Goal: Information Seeking & Learning: Learn about a topic

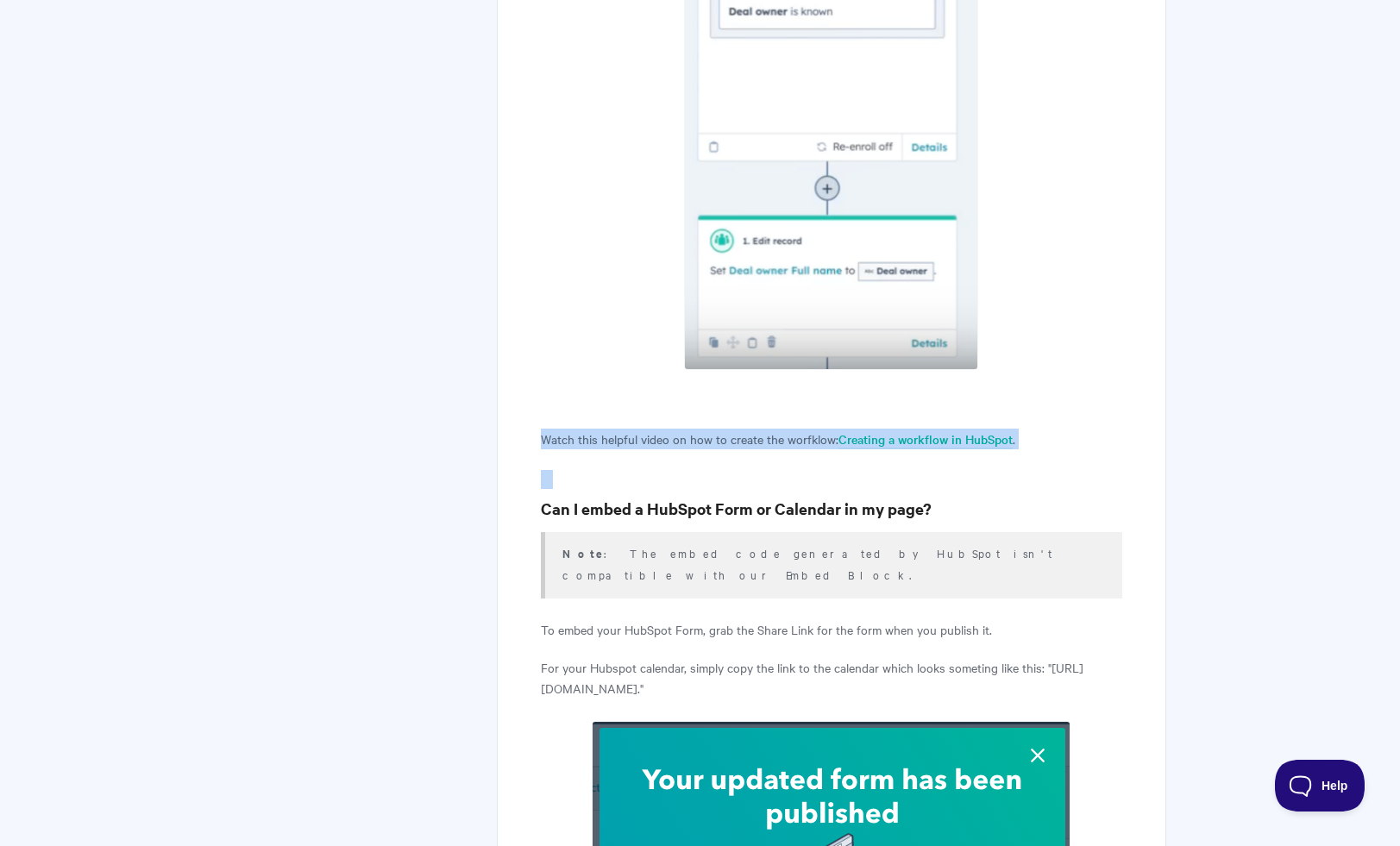
drag, startPoint x: 0, startPoint y: 0, endPoint x: 678, endPoint y: 462, distance: 820.4
click at [678, 497] on h3 "Can I embed a HubSpot Form or Calendar in my page?" at bounding box center [830, 509] width 580 height 25
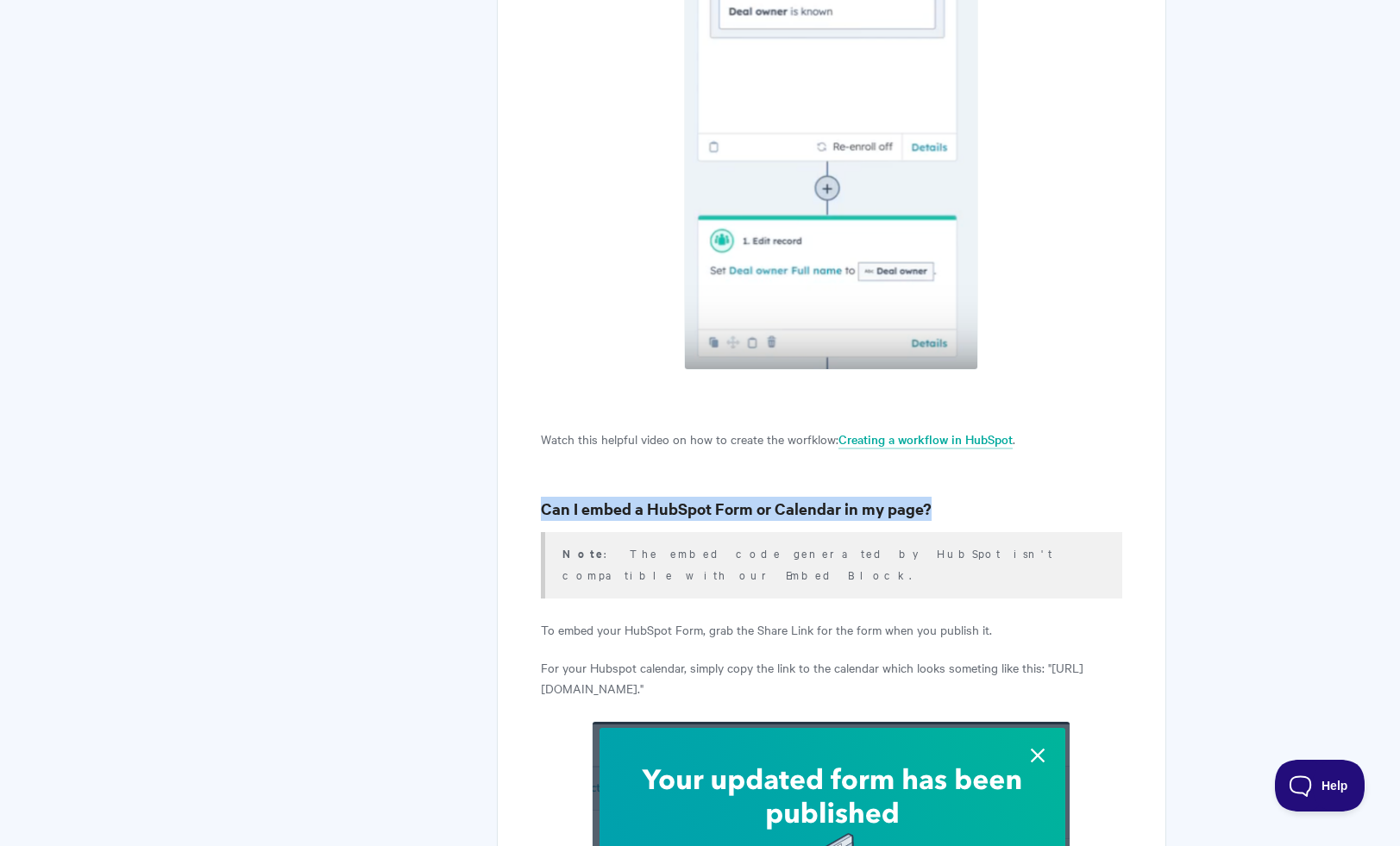
click at [678, 497] on h3 "Can I embed a HubSpot Form or Calendar in my page?" at bounding box center [830, 509] width 580 height 25
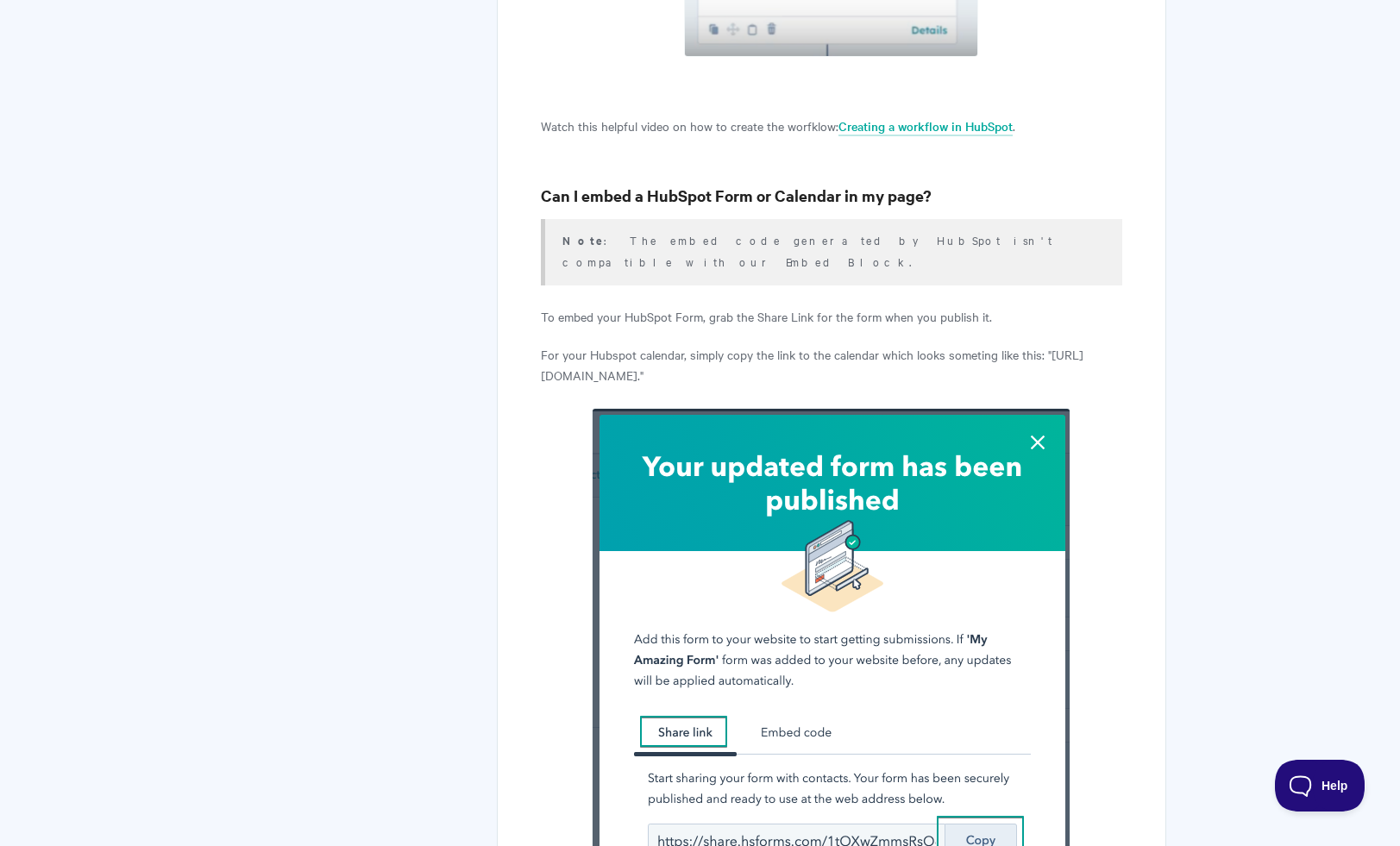
click at [688, 344] on p "For your Hubspot calendar, simply copy the link to the calendar which looks som…" at bounding box center [830, 364] width 580 height 41
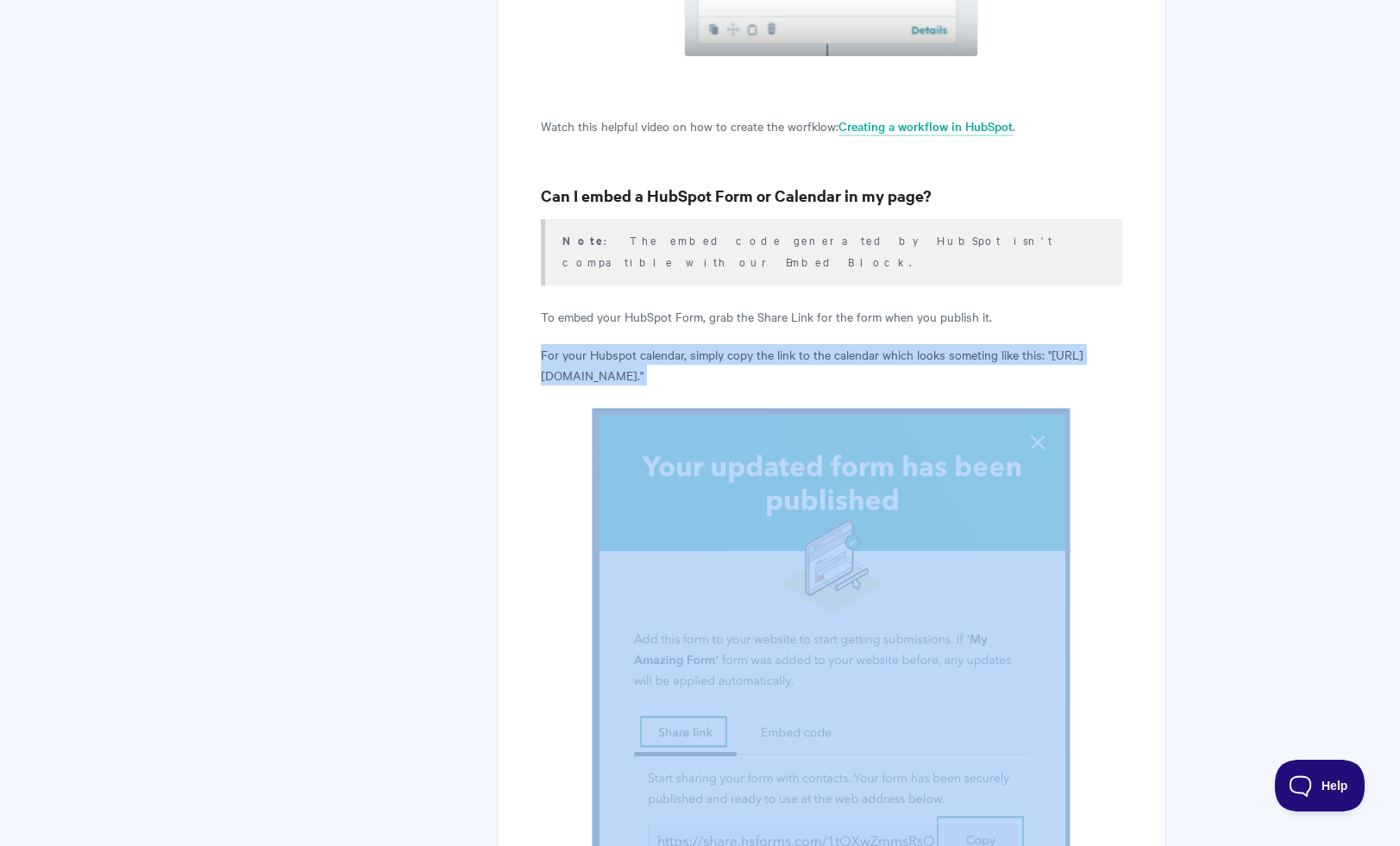
click at [688, 344] on p "For your Hubspot calendar, simply copy the link to the calendar which looks som…" at bounding box center [830, 364] width 580 height 41
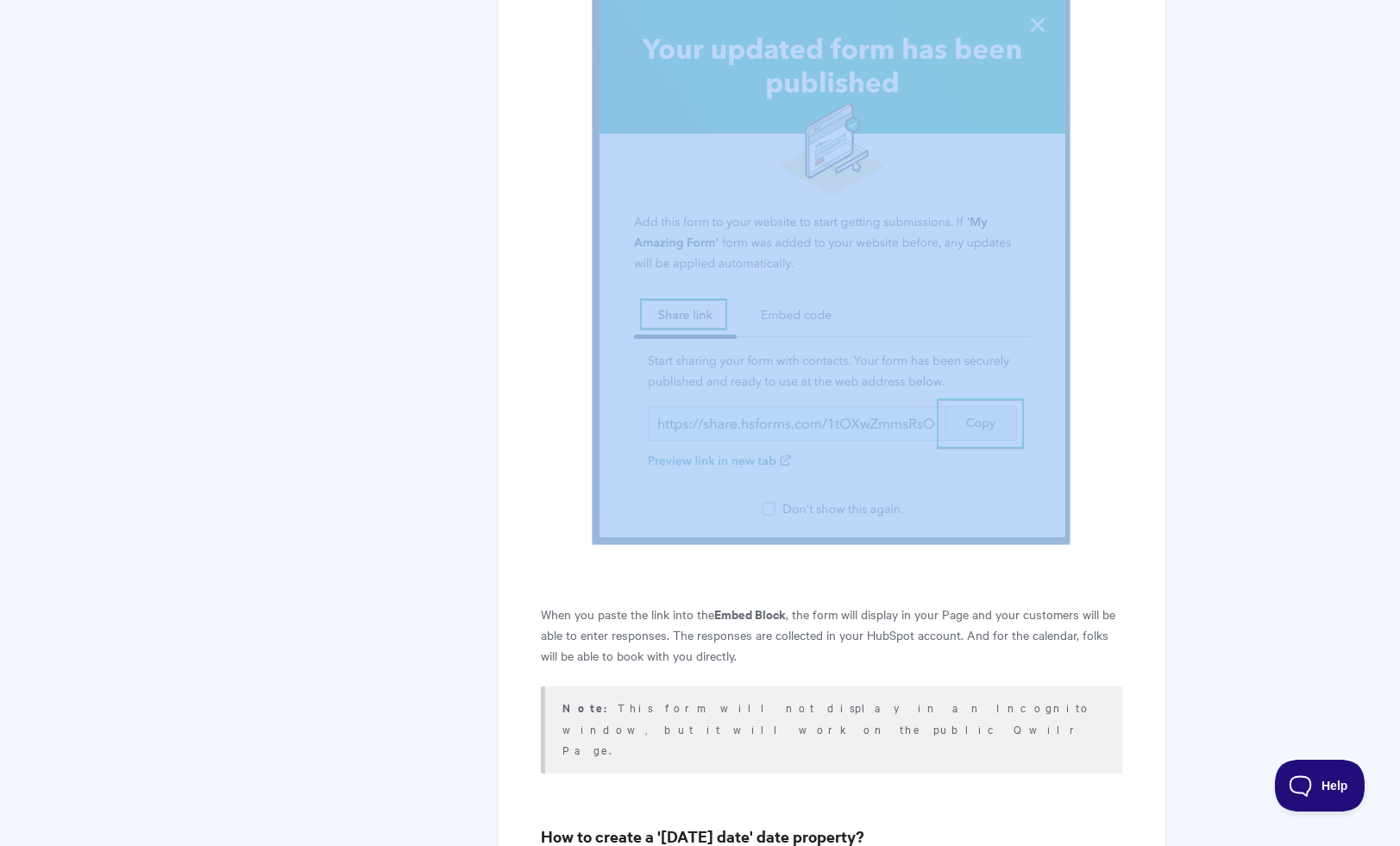
scroll to position [4721, 0]
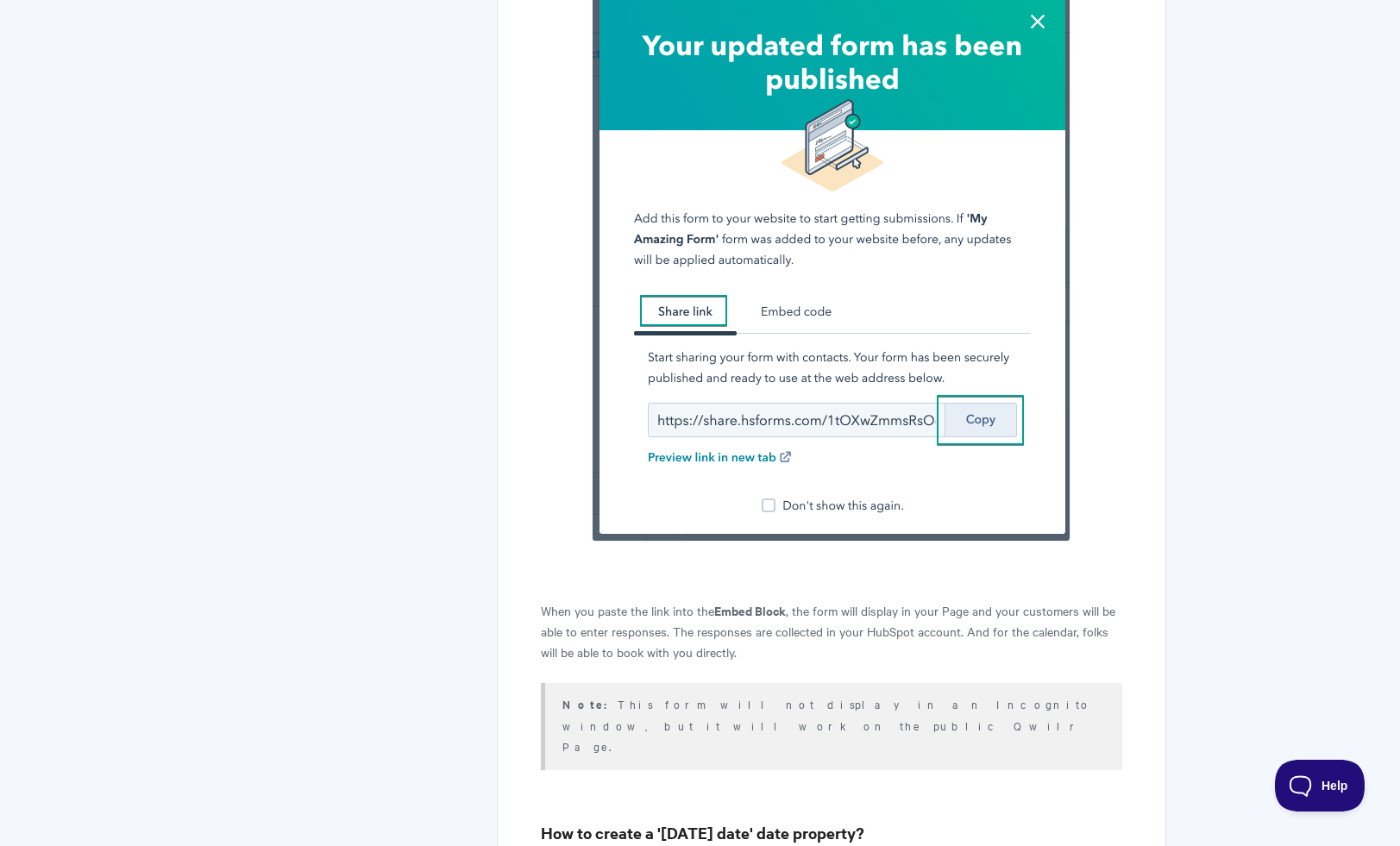
click at [664, 608] on p "When you paste the link into the Embed Block , the form will display in your Pa…" at bounding box center [830, 631] width 580 height 62
click at [663, 608] on p "When you paste the link into the Embed Block , the form will display in your Pa…" at bounding box center [830, 631] width 580 height 62
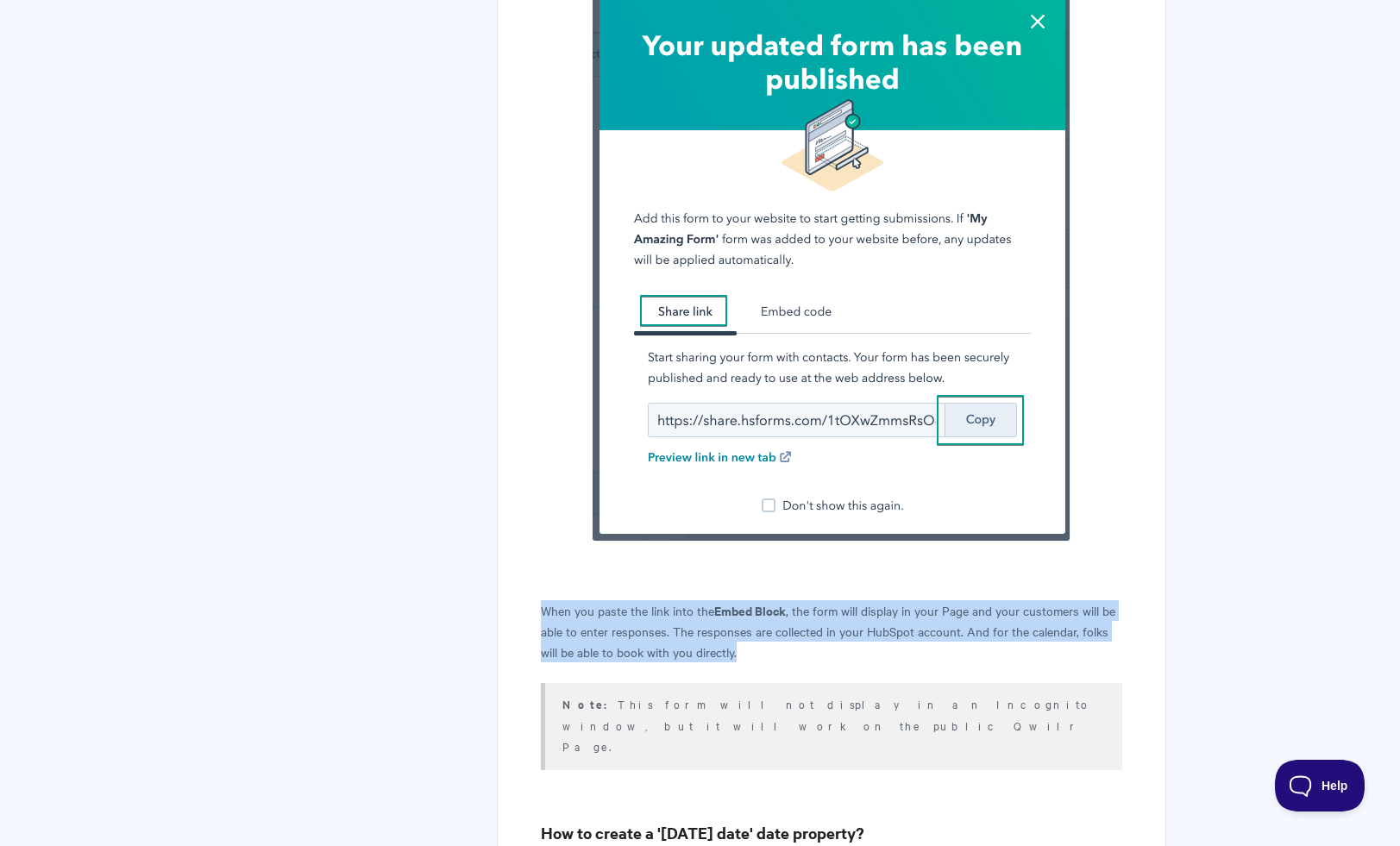
click at [663, 608] on p "When you paste the link into the Embed Block , the form will display in your Pa…" at bounding box center [830, 631] width 580 height 62
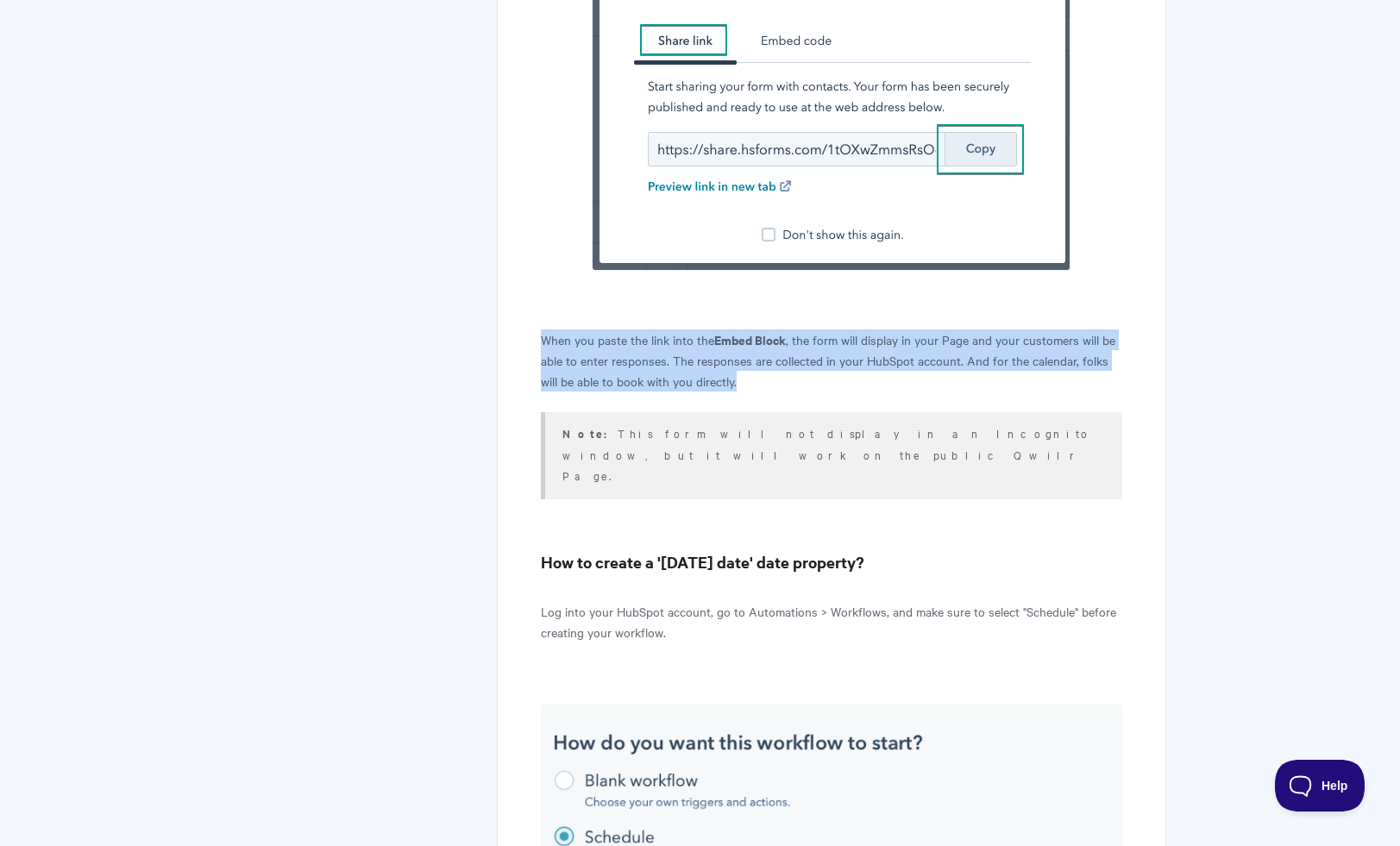
scroll to position [5138, 0]
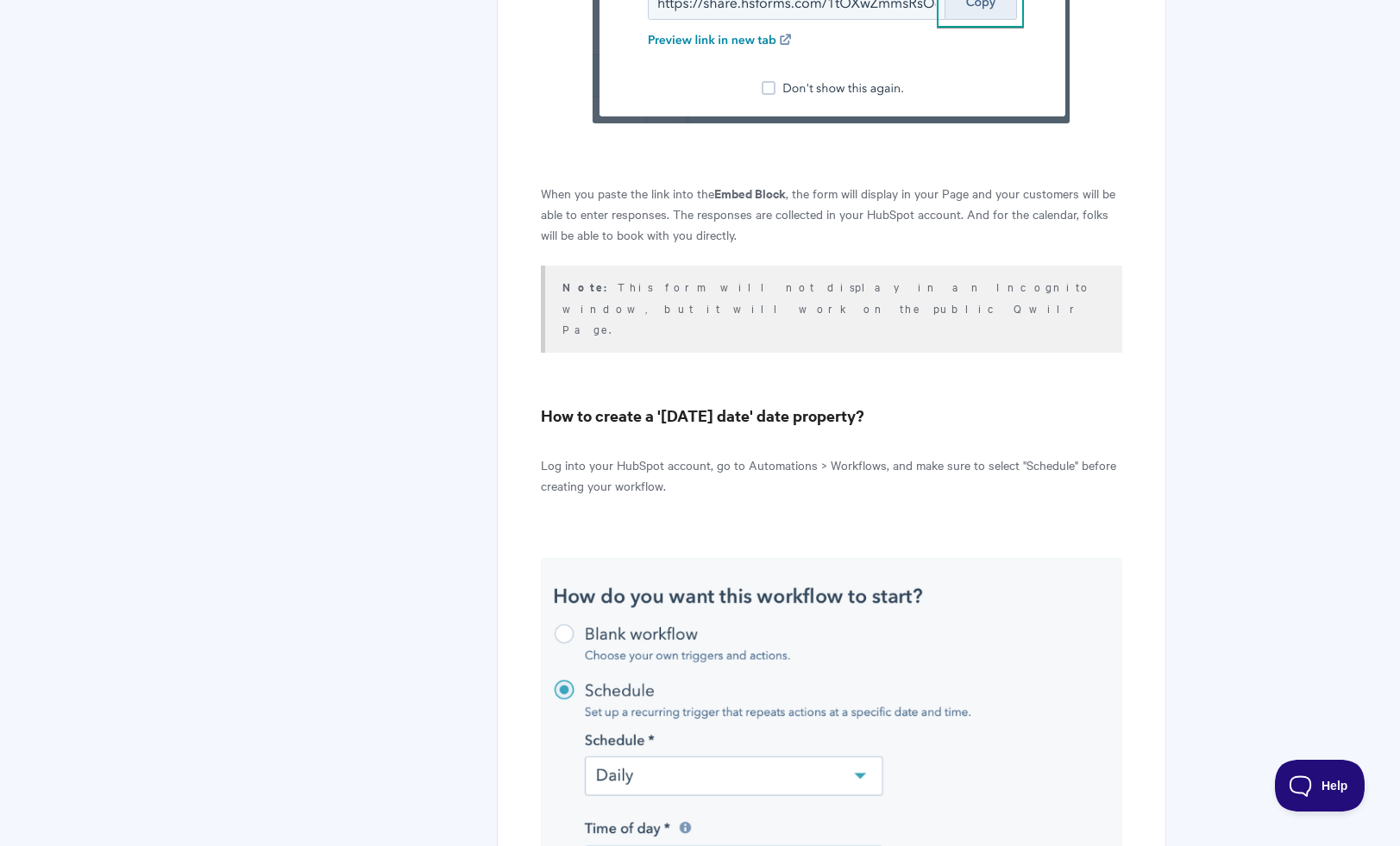
click at [676, 455] on p "Log into your HubSpot account, go to Automations > Workflows, and make sure to …" at bounding box center [830, 475] width 580 height 41
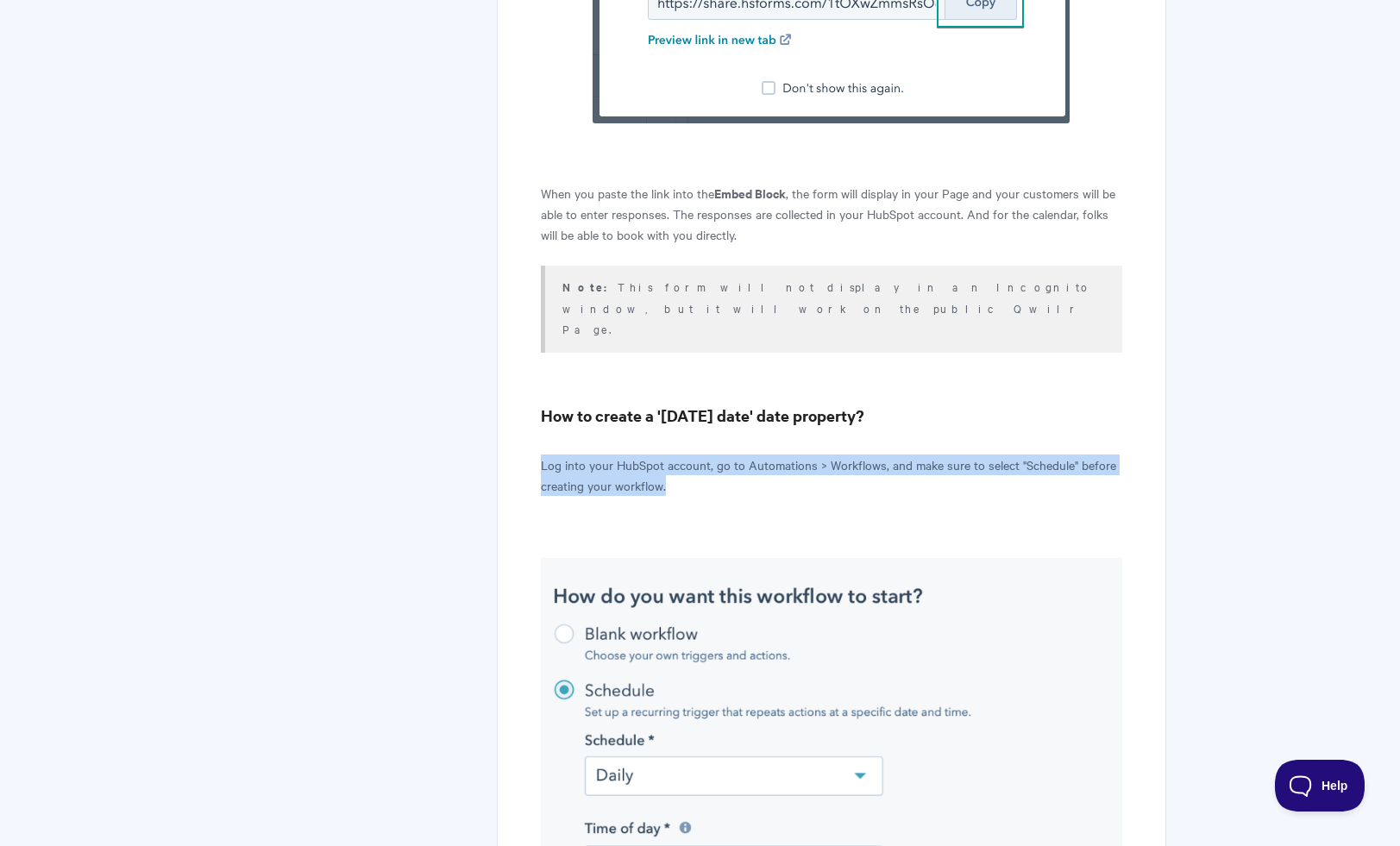
click at [676, 455] on p "Log into your HubSpot account, go to Automations > Workflows, and make sure to …" at bounding box center [830, 475] width 580 height 41
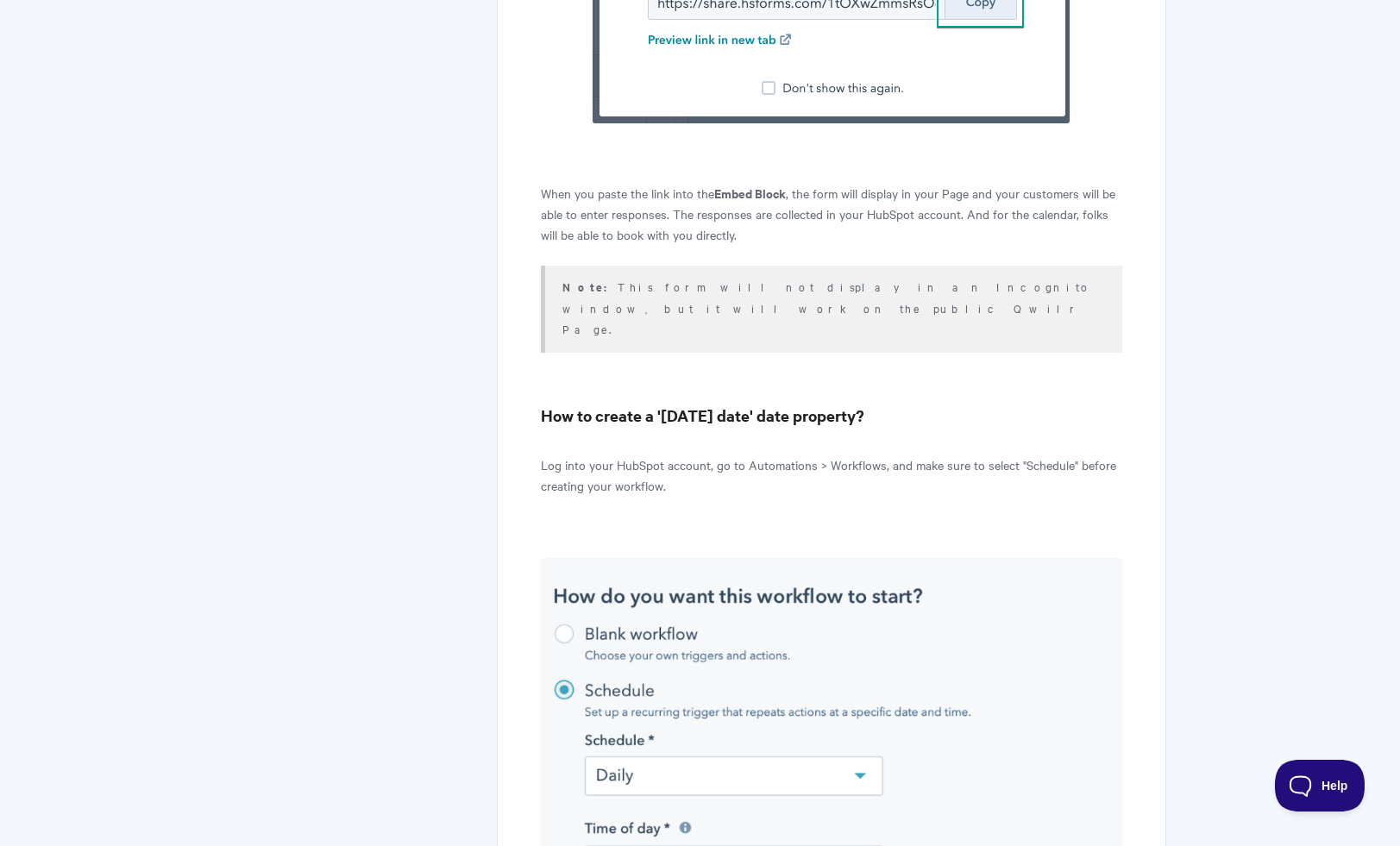
click at [676, 455] on p "Log into your HubSpot account, go to Automations > Workflows, and make sure to …" at bounding box center [830, 475] width 580 height 41
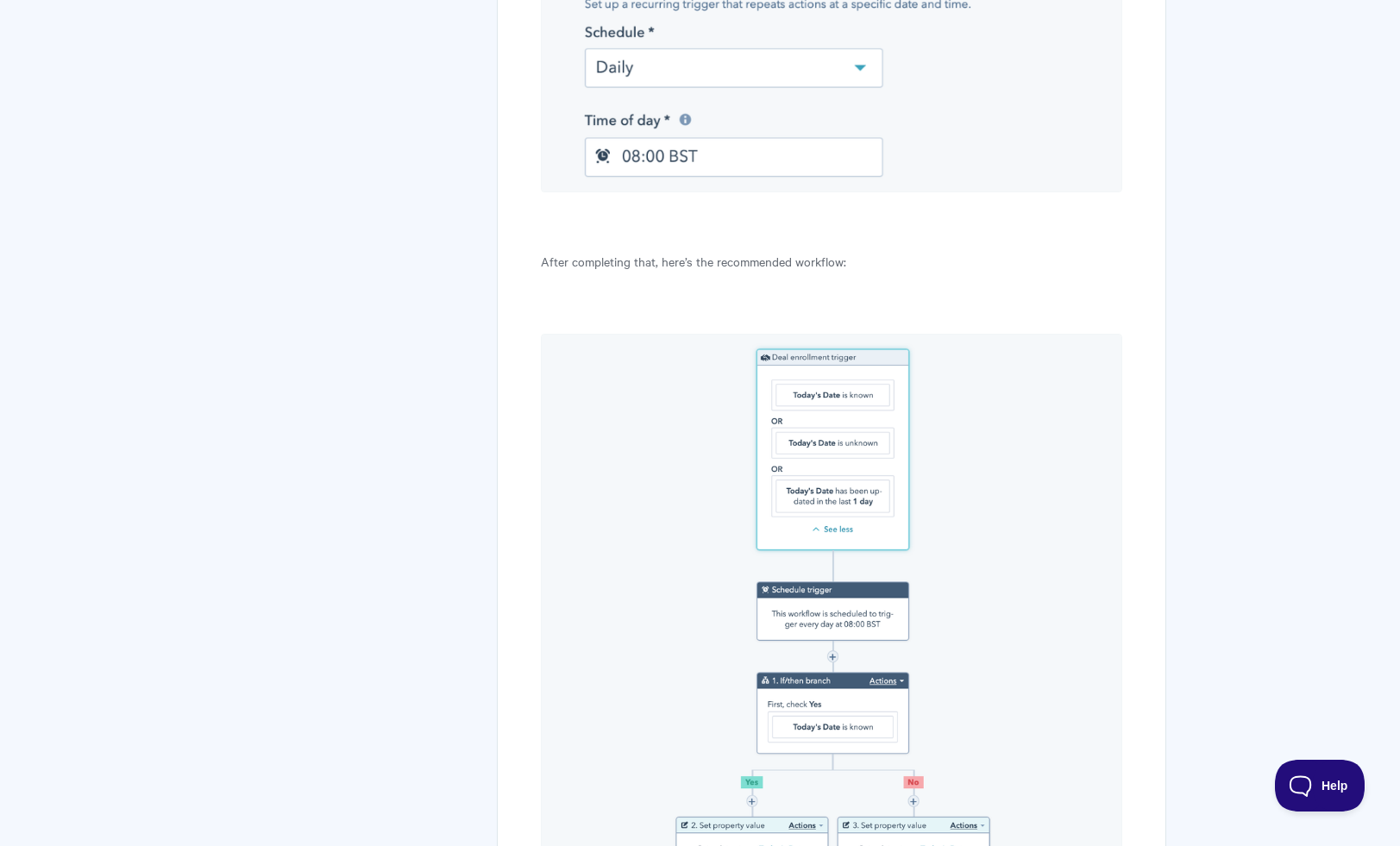
scroll to position [6198, 0]
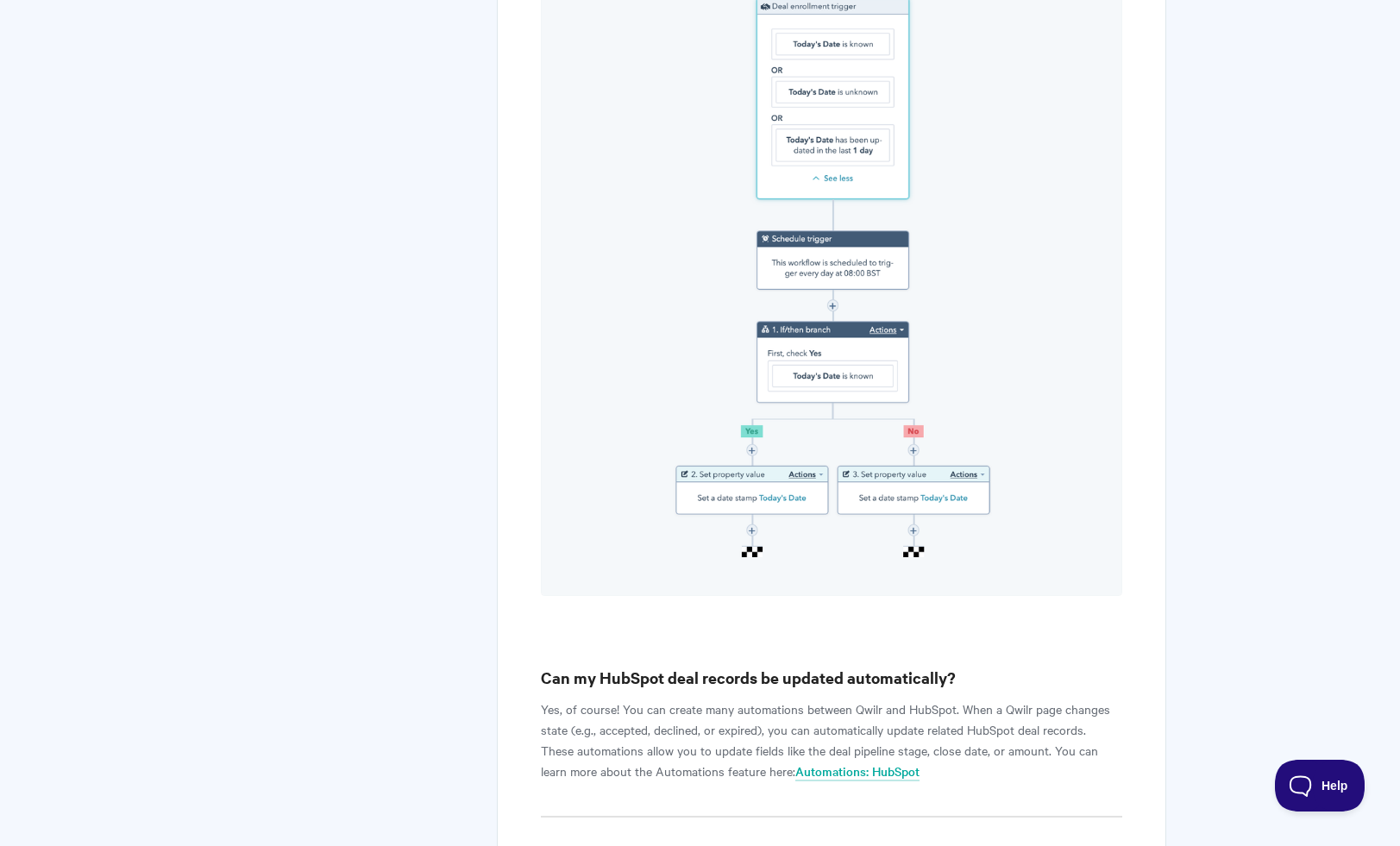
click at [701, 666] on h3 "Can my HubSpot deal records be updated automatically?" at bounding box center [830, 678] width 580 height 25
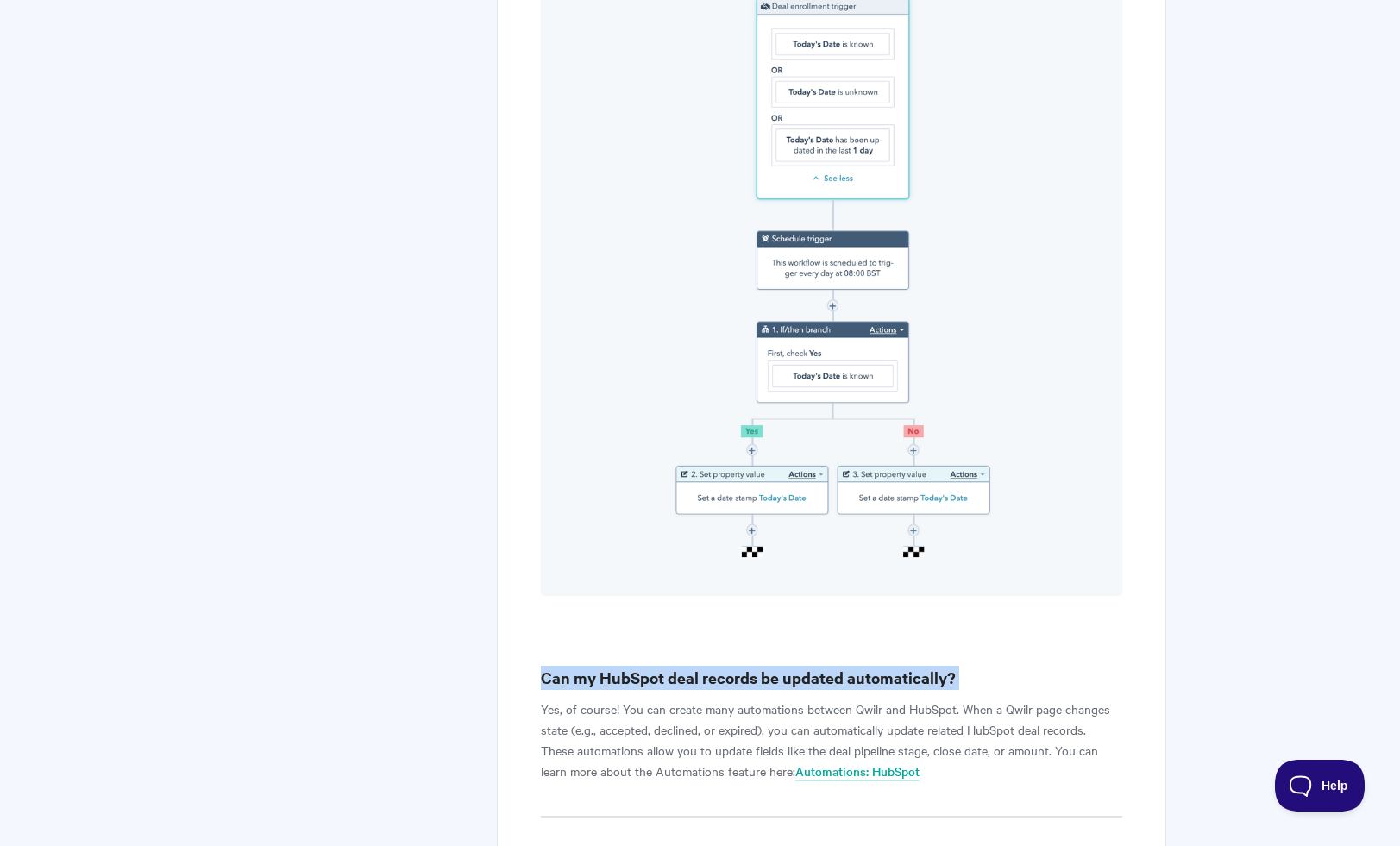
click at [701, 666] on h3 "Can my HubSpot deal records be updated automatically?" at bounding box center [830, 678] width 580 height 25
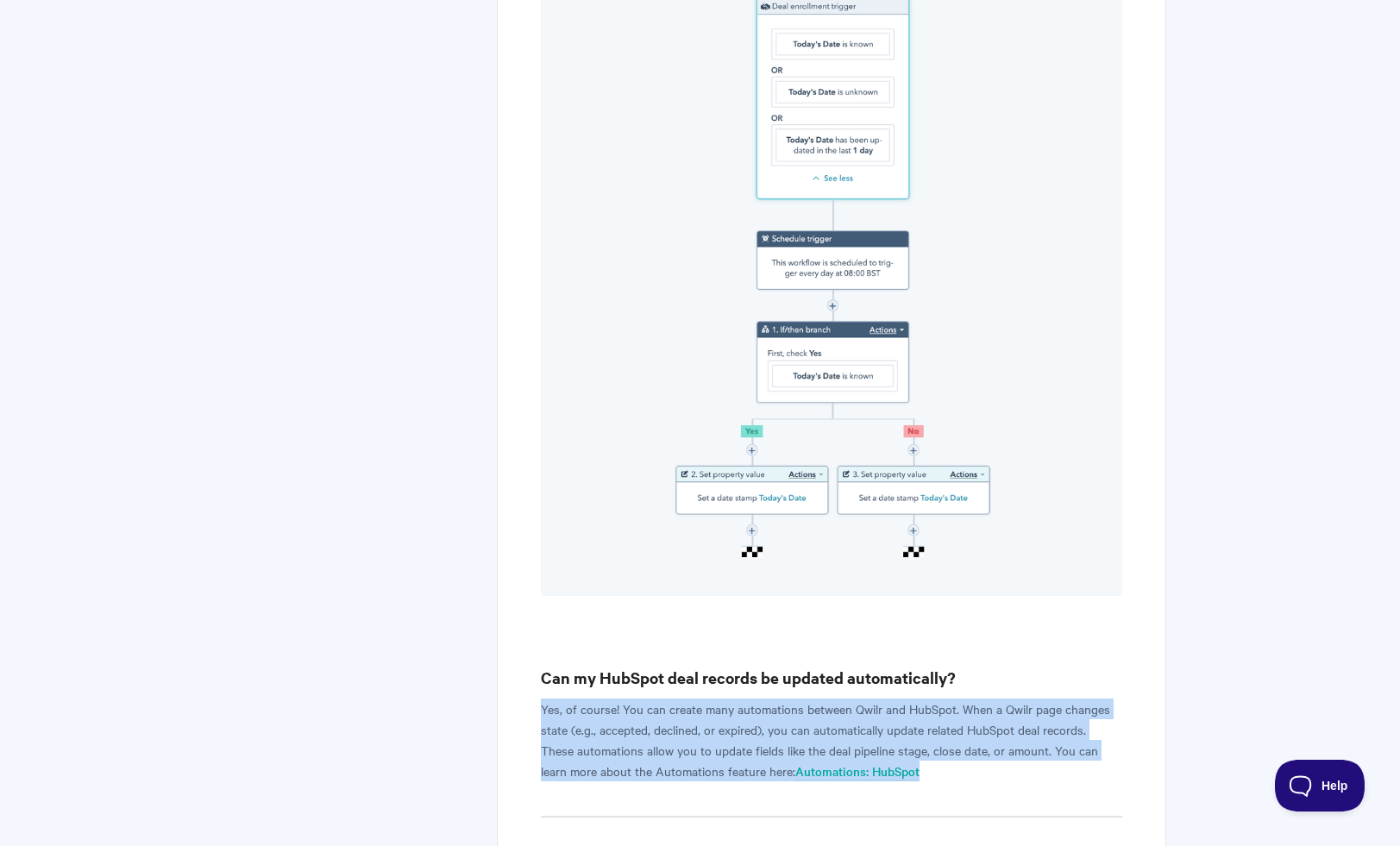
click at [693, 699] on p "Yes, of course! You can create many automations between Qwilr and HubSpot. When…" at bounding box center [830, 740] width 580 height 82
click at [694, 699] on p "Yes, of course! You can create many automations between Qwilr and HubSpot. When…" at bounding box center [830, 740] width 580 height 82
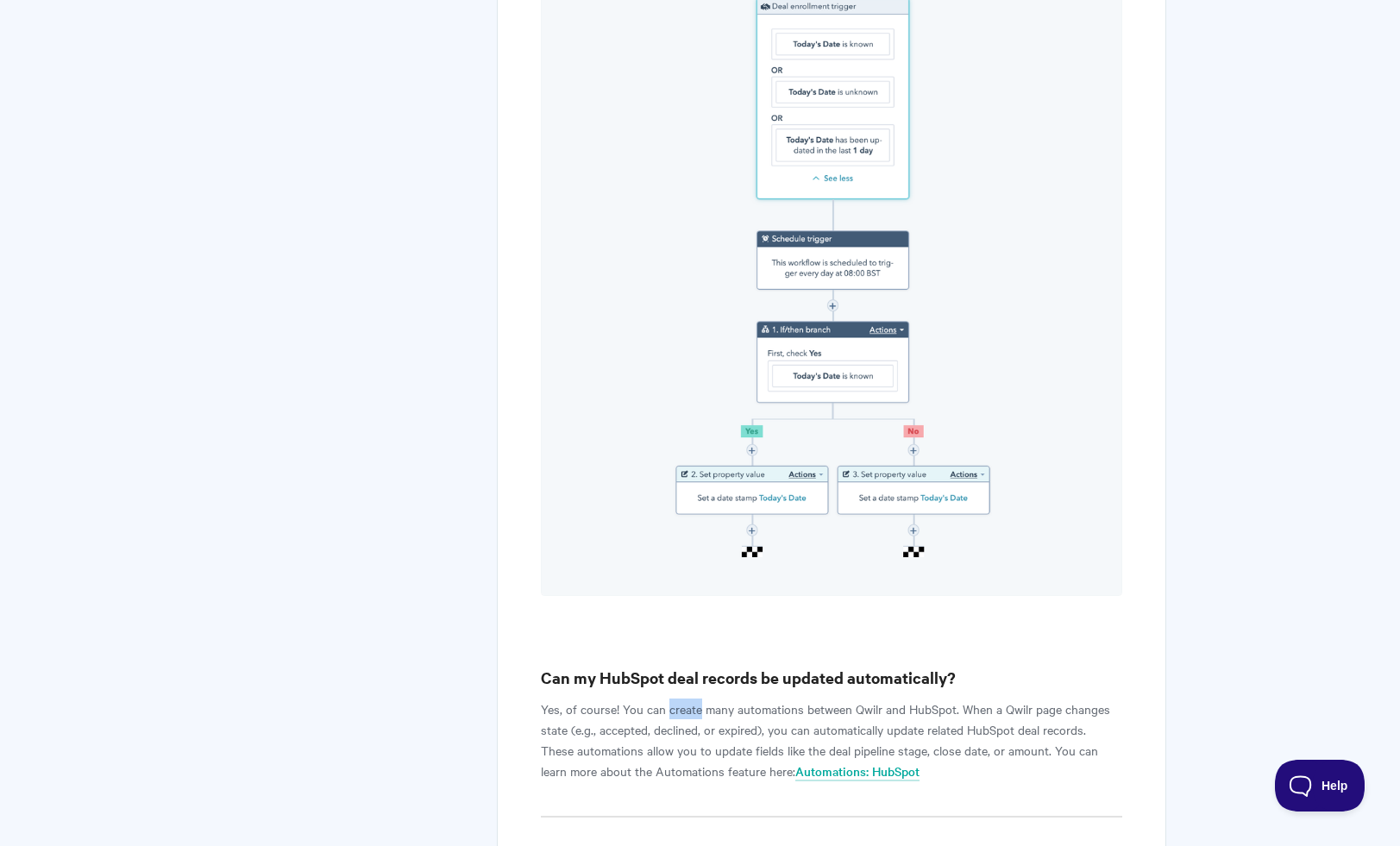
click at [693, 699] on p "Yes, of course! You can create many automations between Qwilr and HubSpot. When…" at bounding box center [830, 740] width 580 height 82
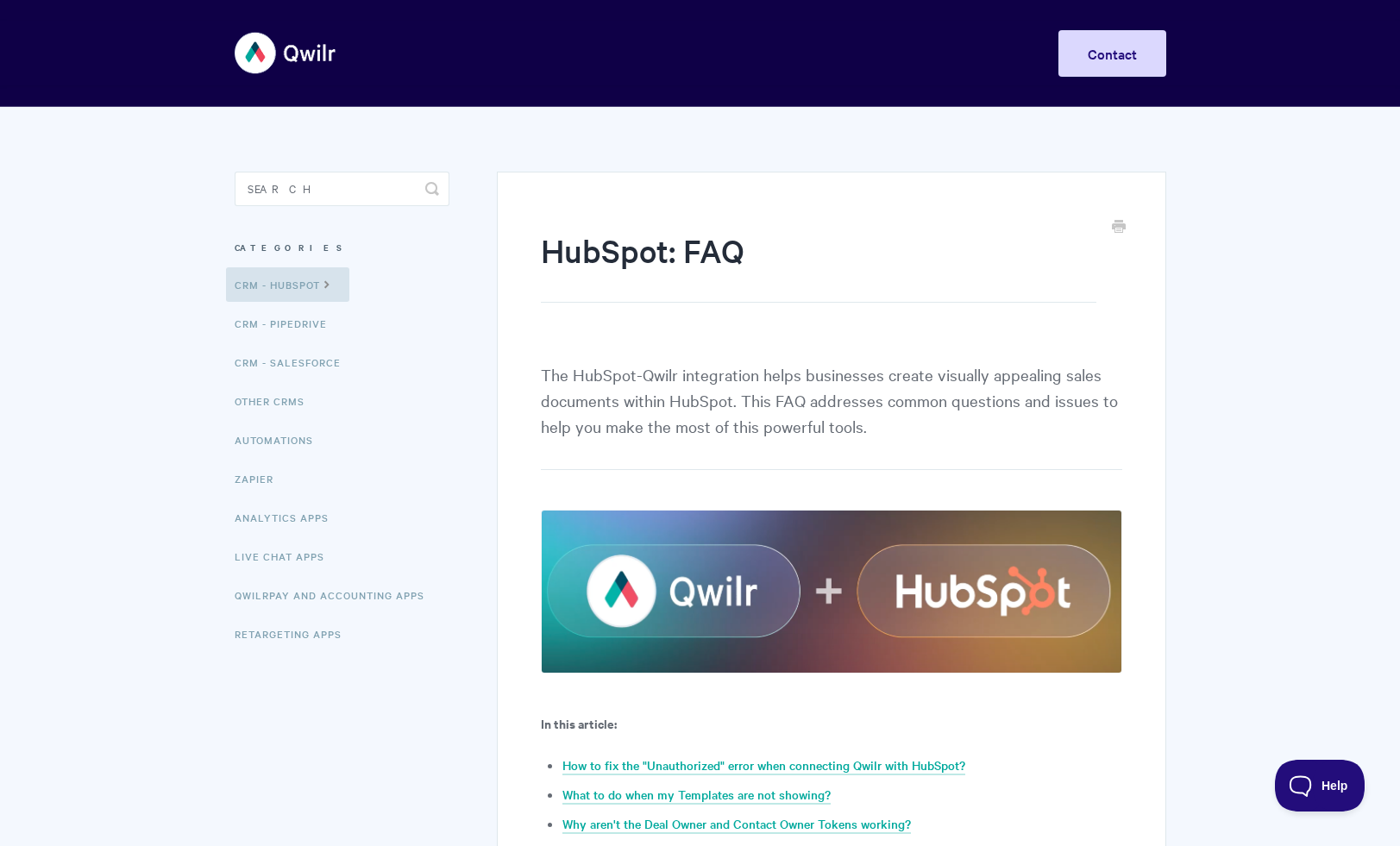
click at [649, 408] on p "The HubSpot-Qwilr integration helps businesses create visually appealing sales …" at bounding box center [830, 416] width 580 height 109
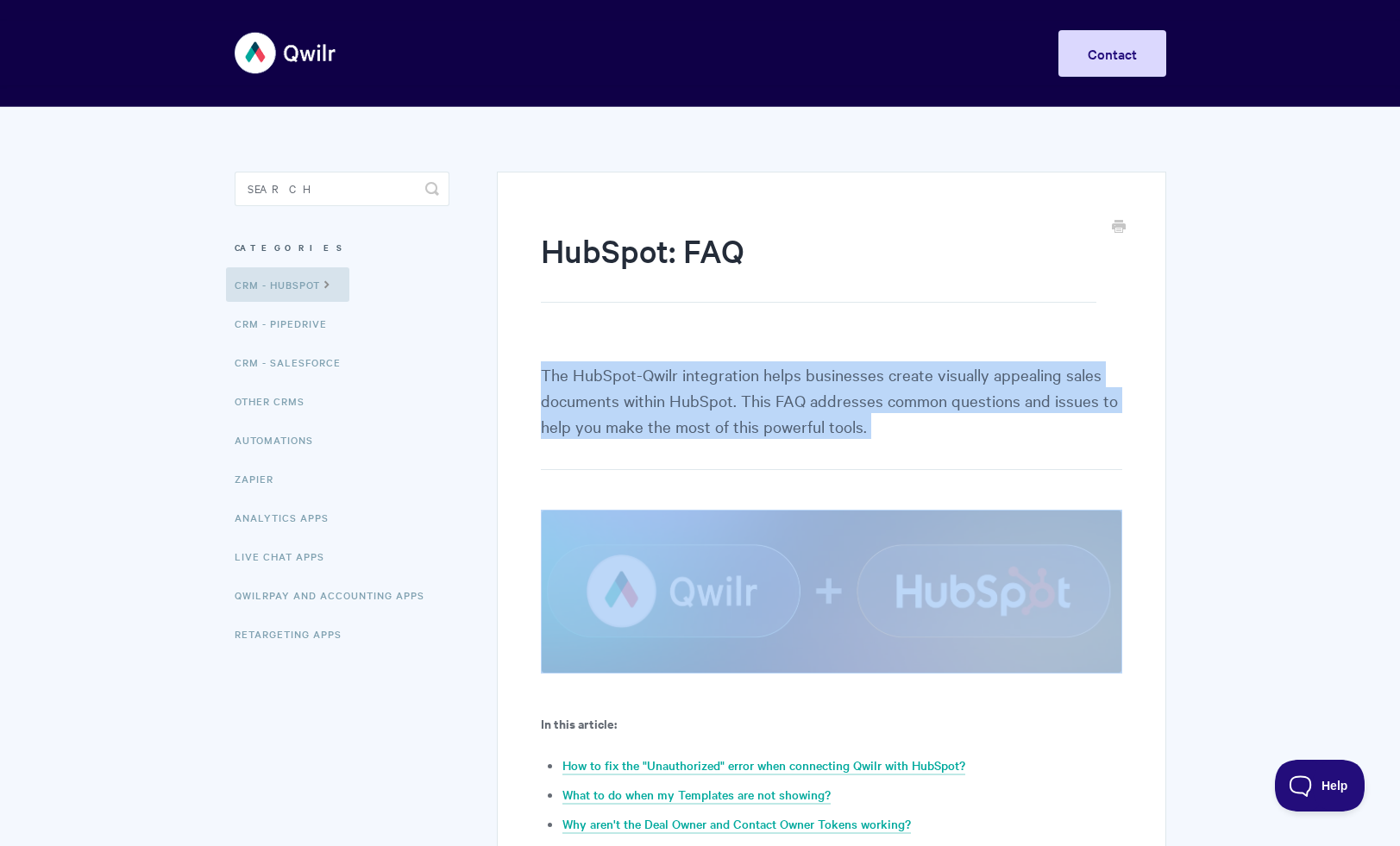
click at [649, 408] on p "The HubSpot-Qwilr integration helps businesses create visually appealing sales …" at bounding box center [830, 416] width 580 height 109
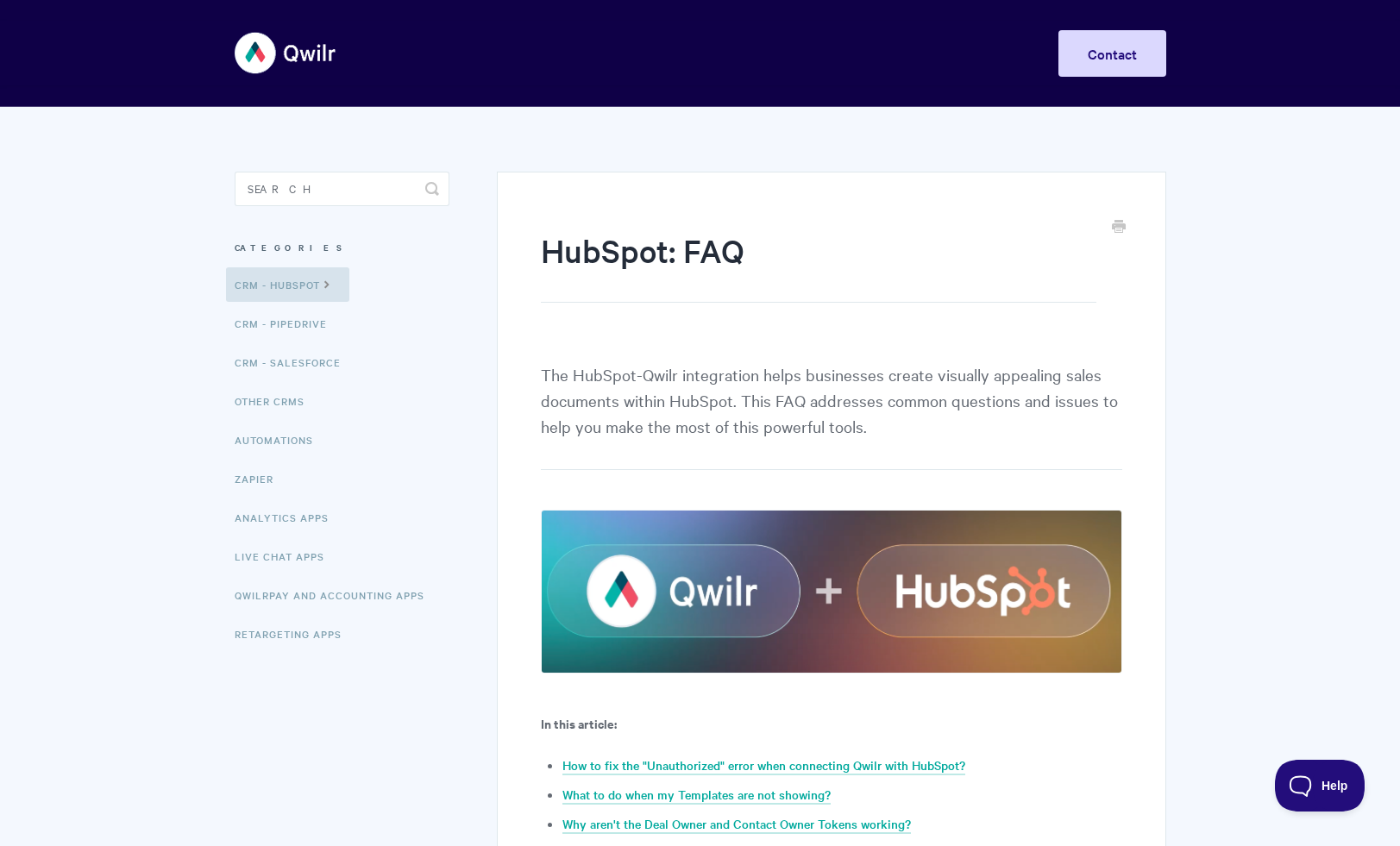
click at [687, 381] on p "The HubSpot-Qwilr integration helps businesses create visually appealing sales …" at bounding box center [830, 416] width 580 height 109
click at [688, 381] on p "The HubSpot-Qwilr integration helps businesses create visually appealing sales …" at bounding box center [830, 416] width 580 height 109
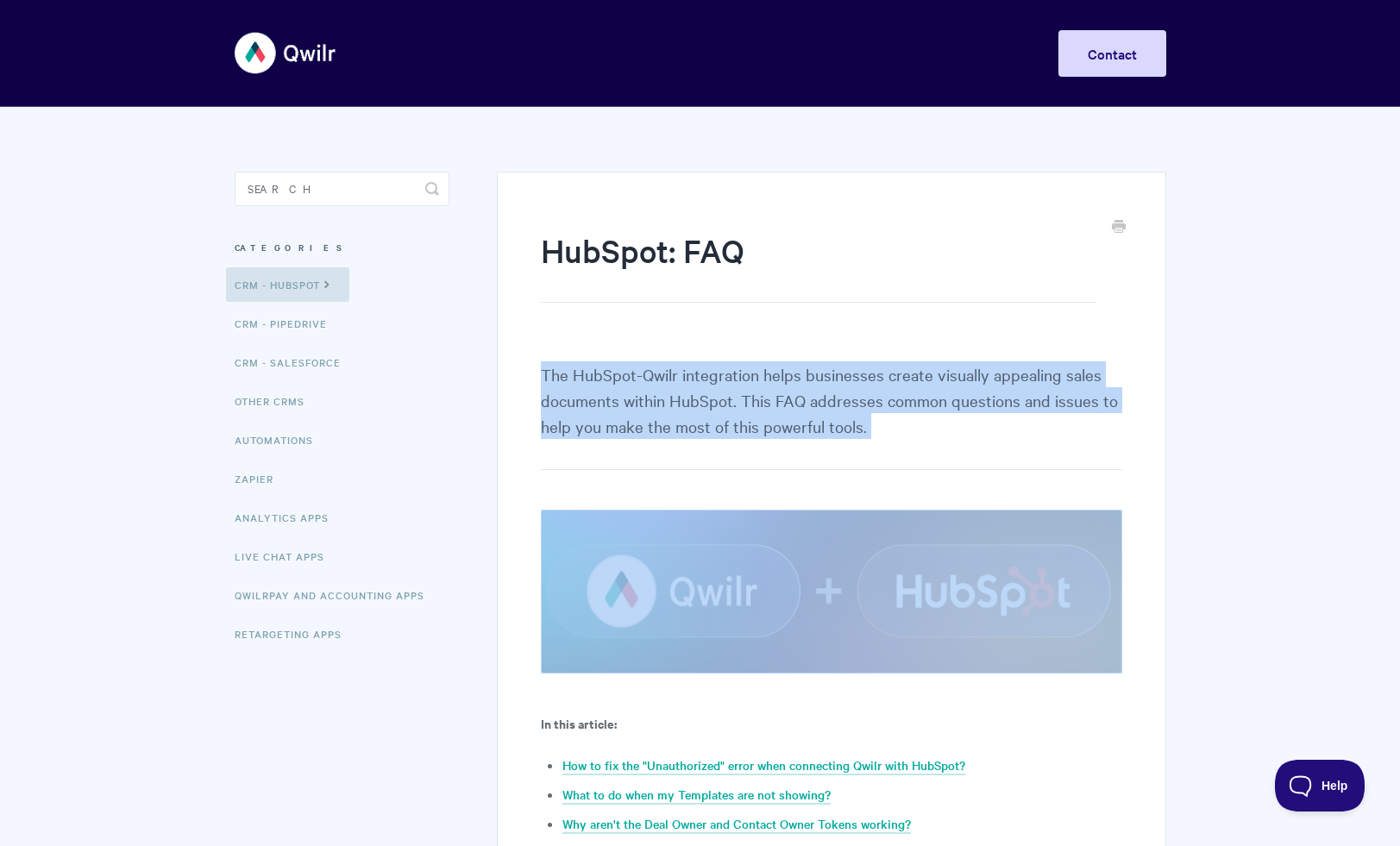
click at [687, 381] on p "The HubSpot-Qwilr integration helps businesses create visually appealing sales …" at bounding box center [830, 416] width 580 height 109
click at [688, 381] on p "The HubSpot-Qwilr integration helps businesses create visually appealing sales …" at bounding box center [830, 416] width 580 height 109
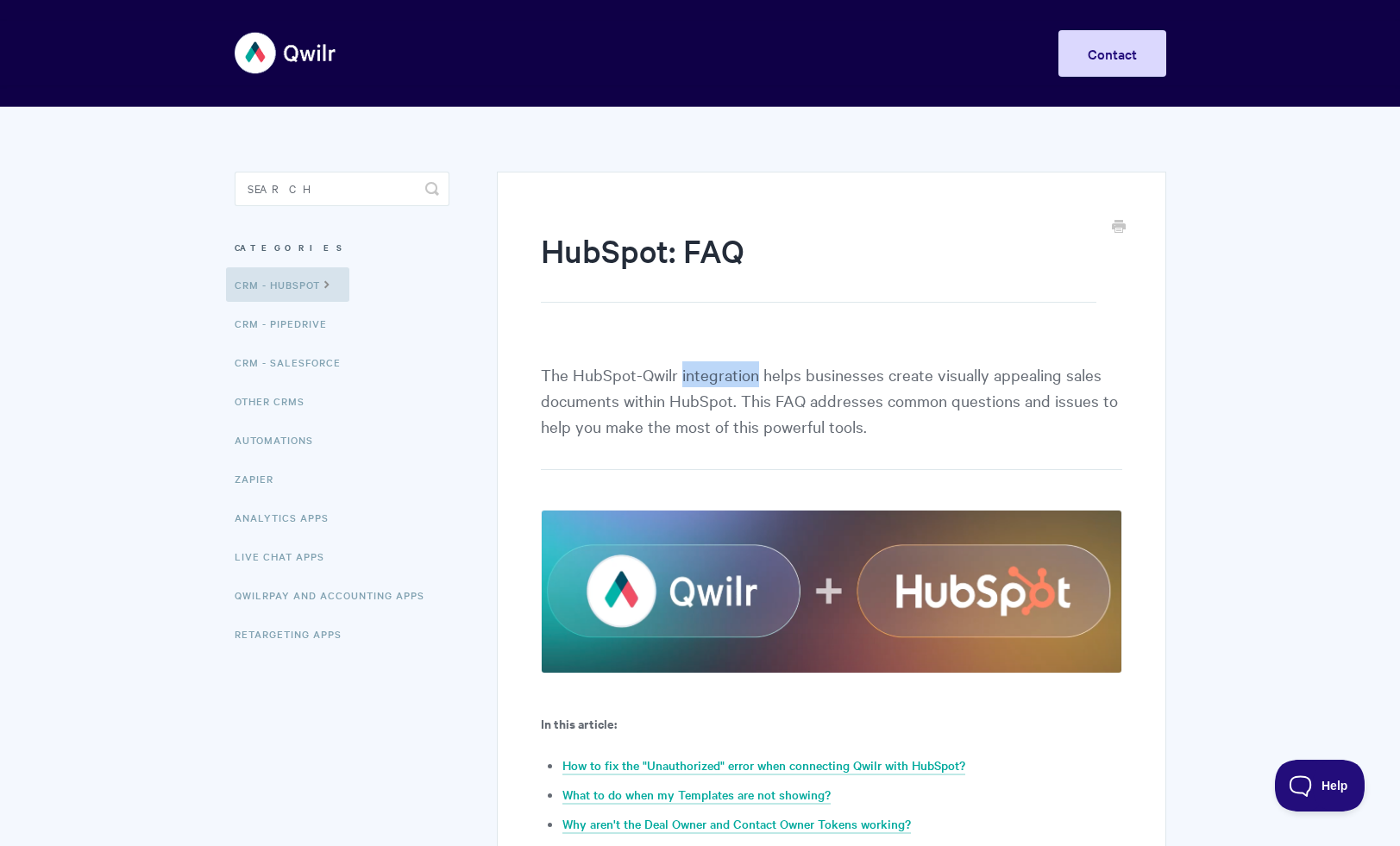
click at [686, 383] on p "The HubSpot-Qwilr integration helps businesses create visually appealing sales …" at bounding box center [830, 416] width 580 height 109
click at [687, 383] on p "The HubSpot-Qwilr integration helps businesses create visually appealing sales …" at bounding box center [830, 416] width 580 height 109
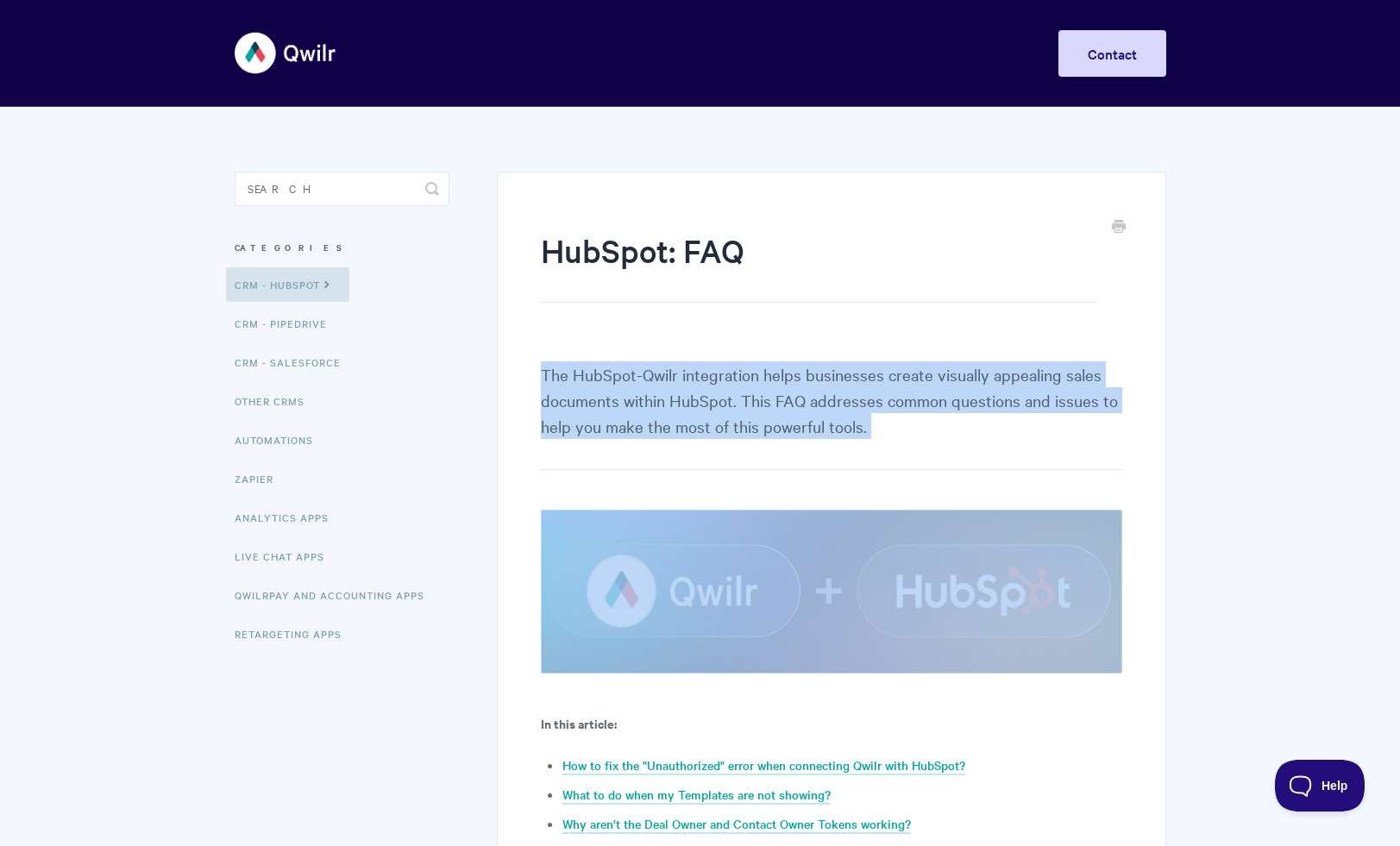
click at [687, 383] on p "The HubSpot-Qwilr integration helps businesses create visually appealing sales …" at bounding box center [830, 416] width 580 height 109
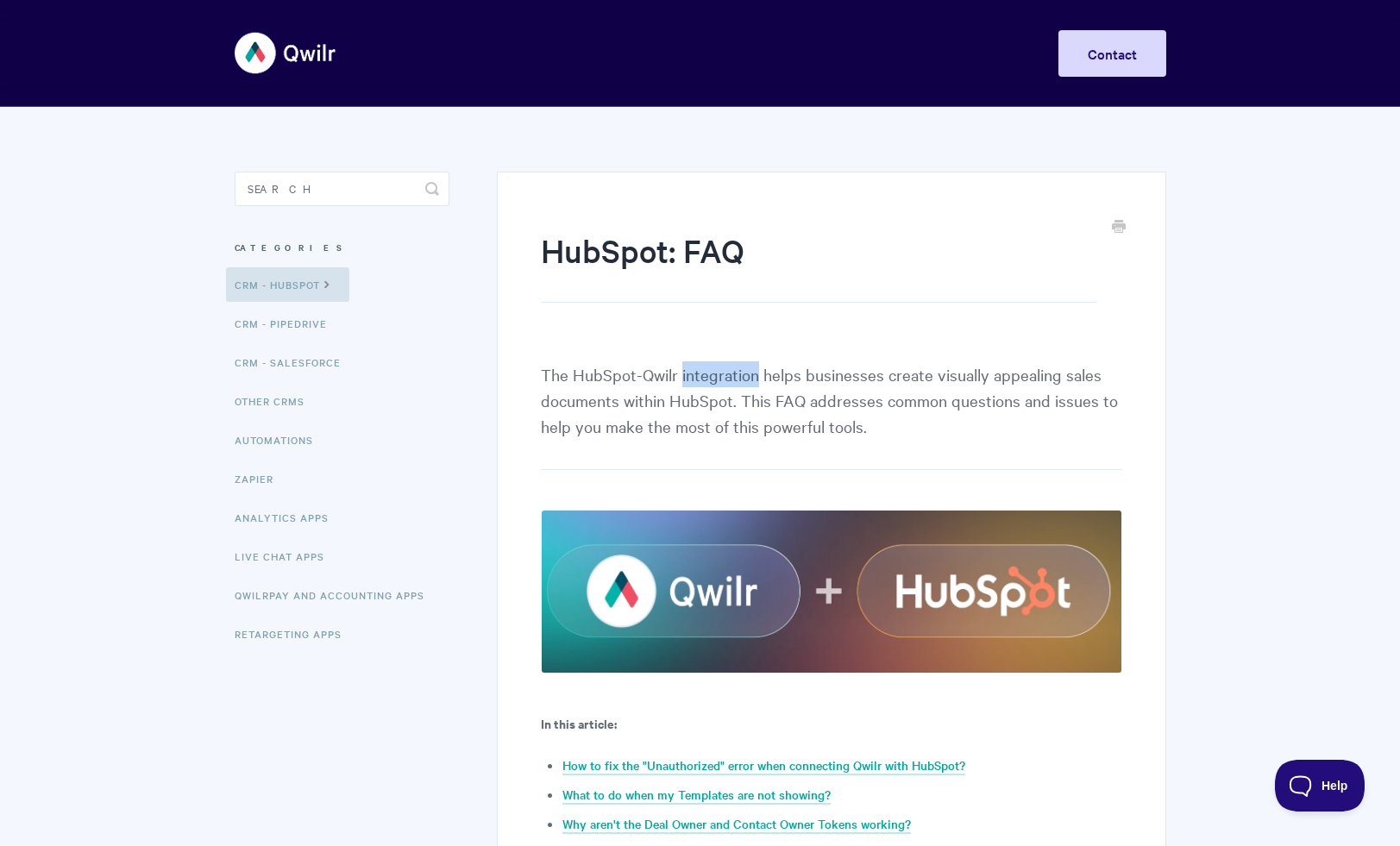
click at [687, 383] on p "The HubSpot-Qwilr integration helps businesses create visually appealing sales …" at bounding box center [830, 416] width 580 height 109
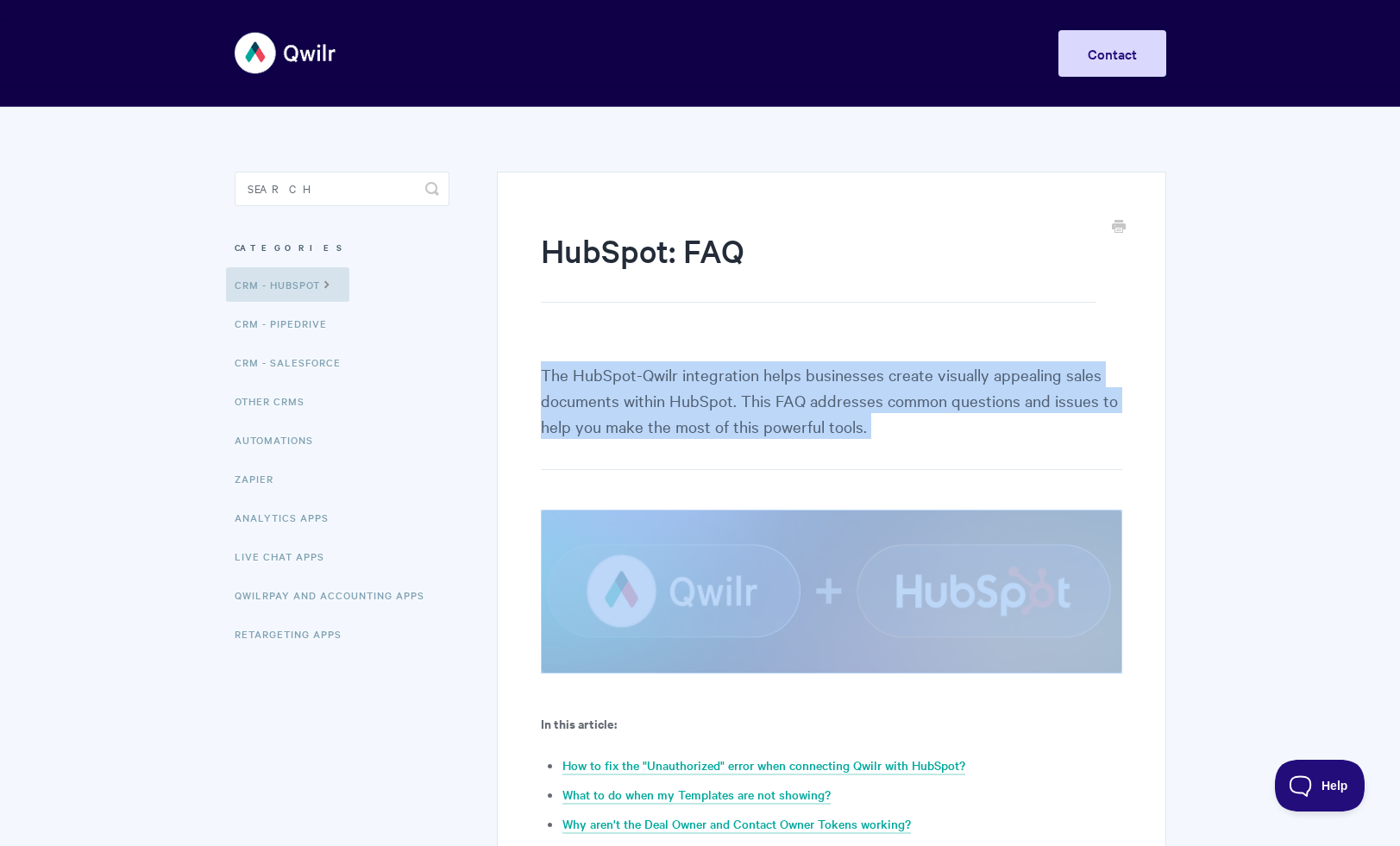
click at [687, 383] on p "The HubSpot-Qwilr integration helps businesses create visually appealing sales …" at bounding box center [830, 416] width 580 height 109
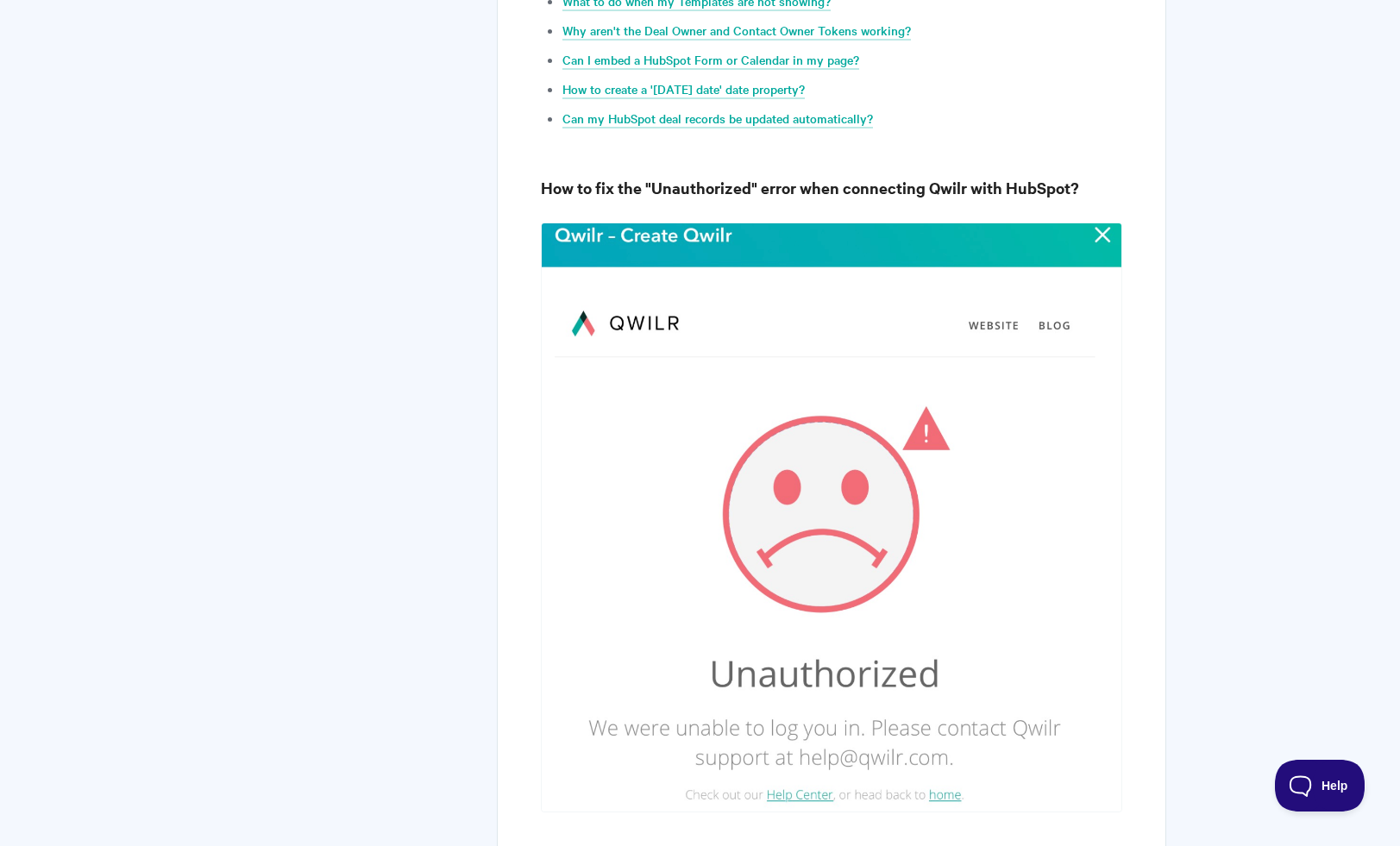
scroll to position [925, 0]
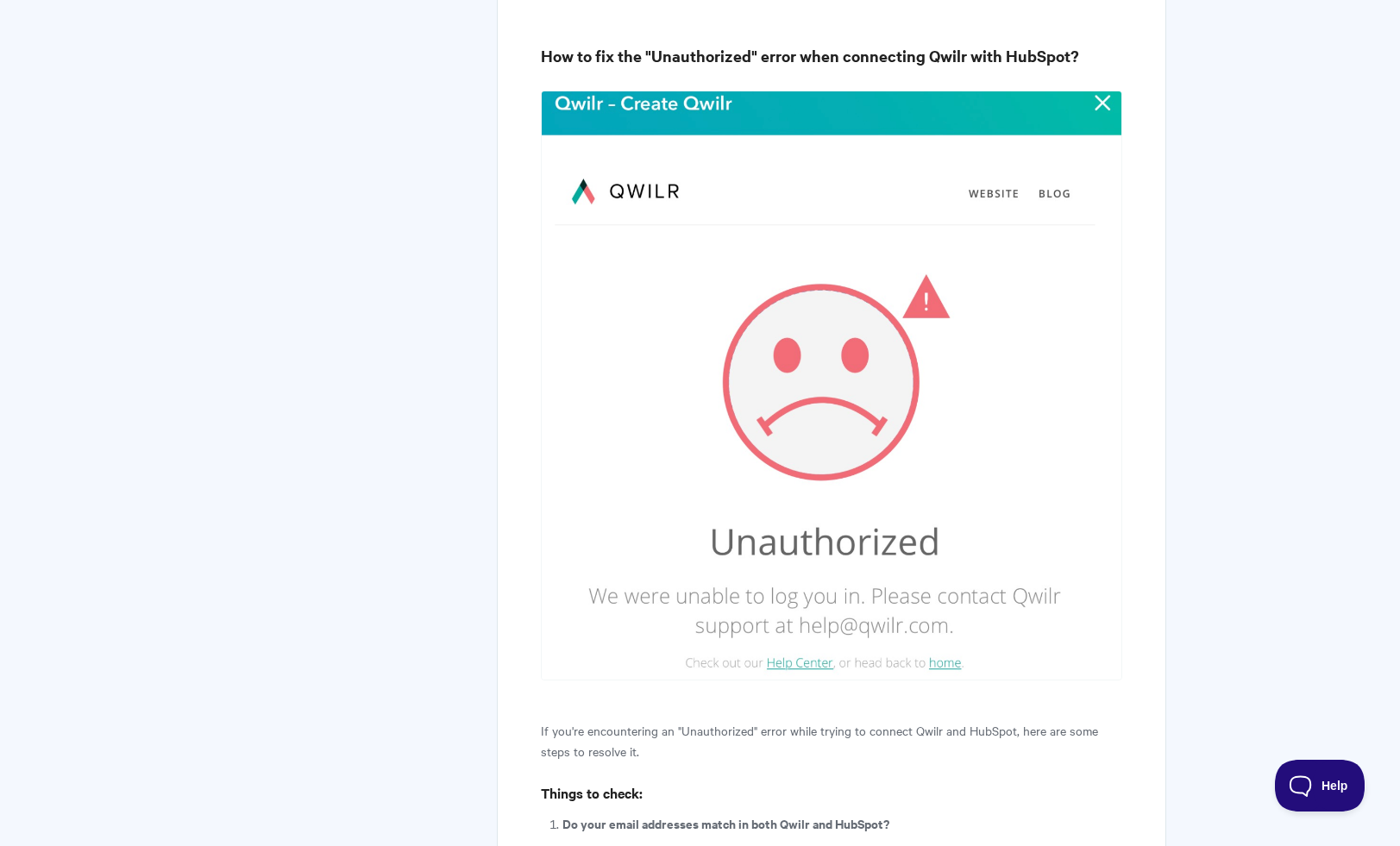
click at [557, 244] on img at bounding box center [830, 384] width 580 height 589
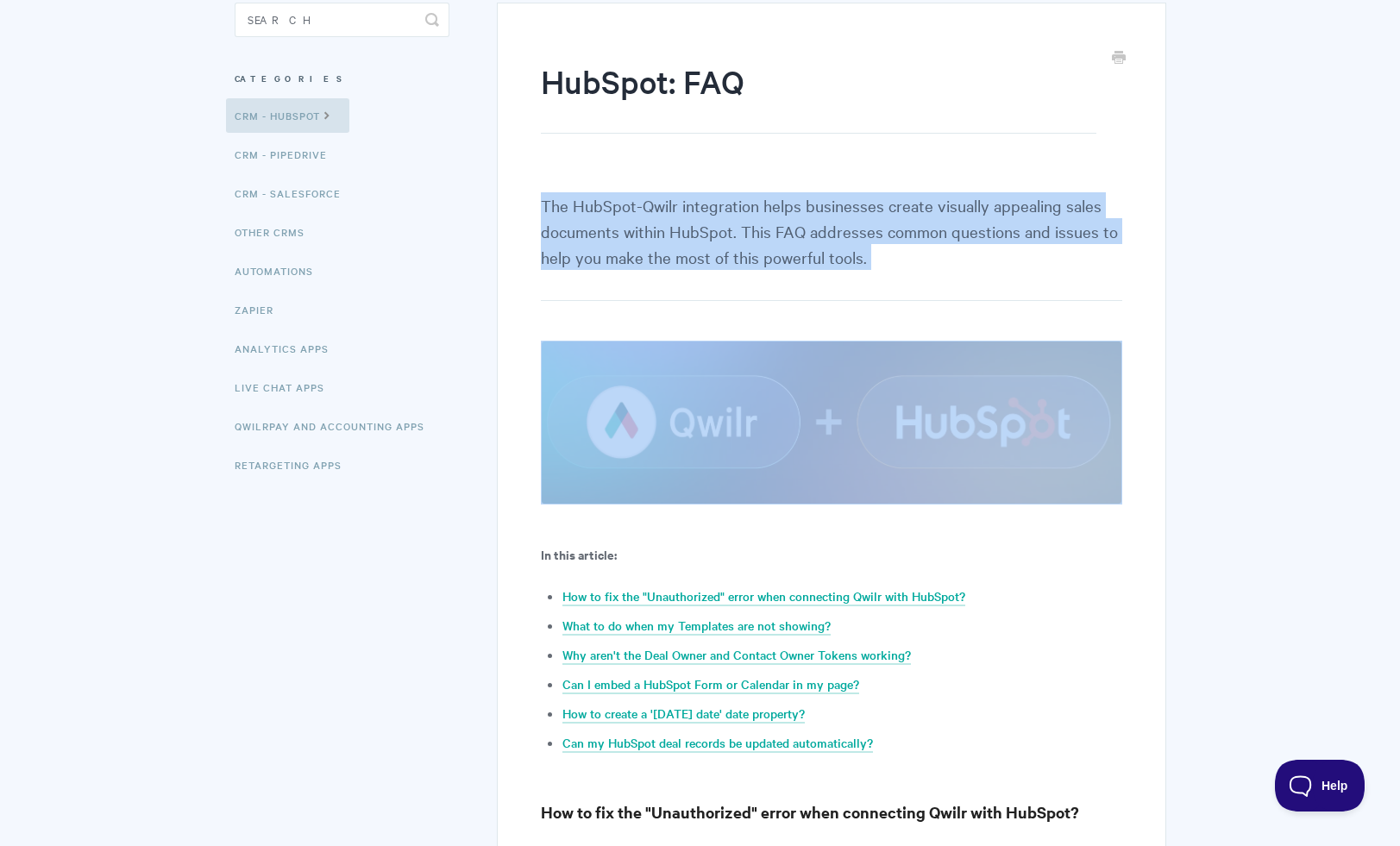
scroll to position [0, 0]
